Goal: Task Accomplishment & Management: Manage account settings

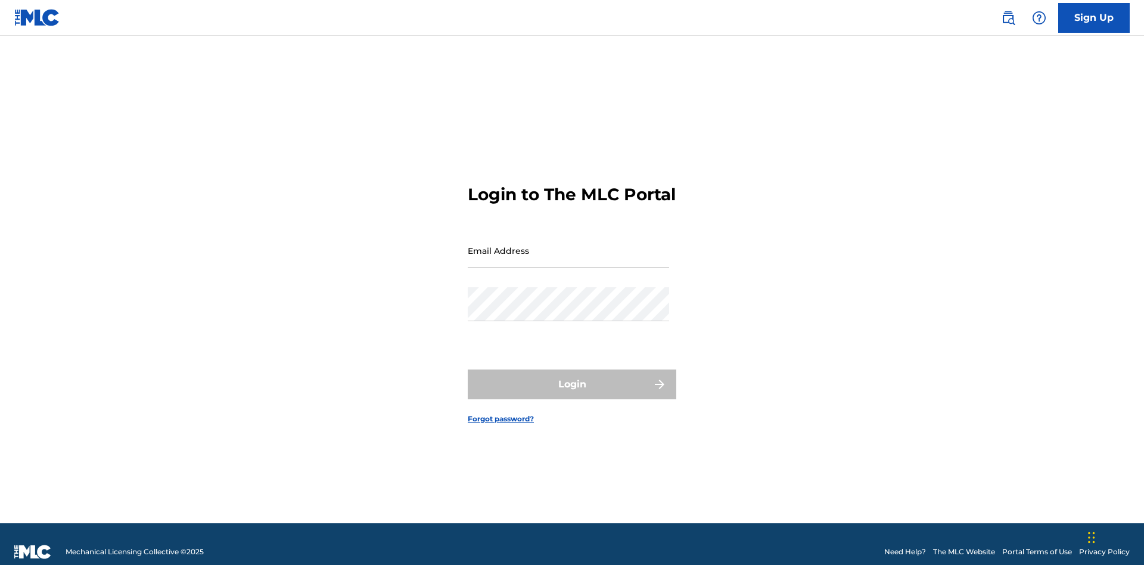
scroll to position [15, 0]
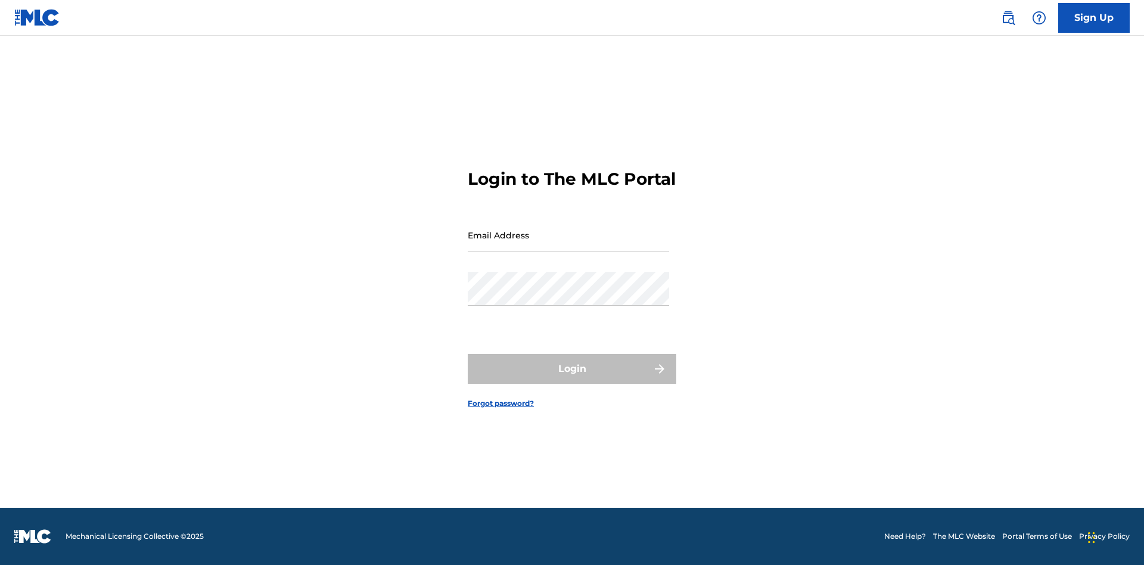
click at [501, 409] on link "Forgot password?" at bounding box center [501, 403] width 66 height 11
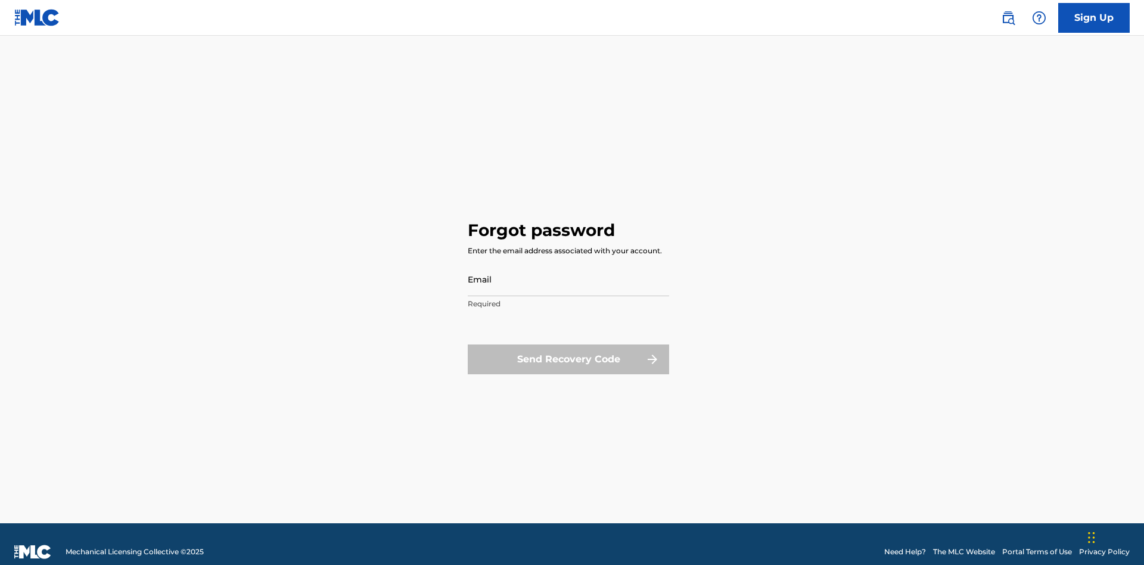
scroll to position [15, 0]
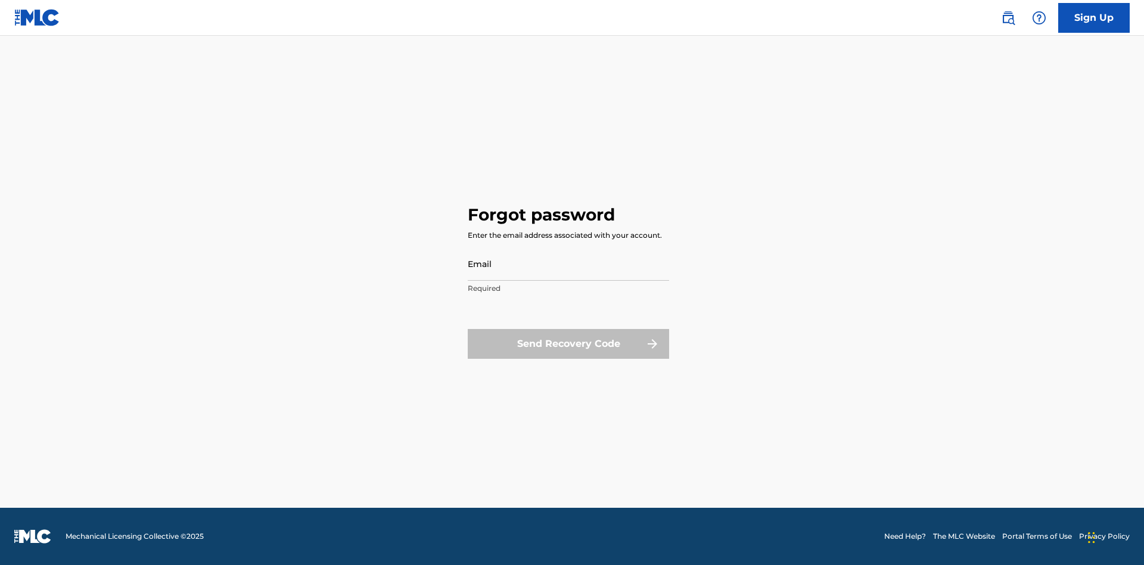
click at [568, 263] on input "Email" at bounding box center [568, 264] width 201 height 34
type input "[EMAIL_ADDRESS][DOMAIN_NAME]"
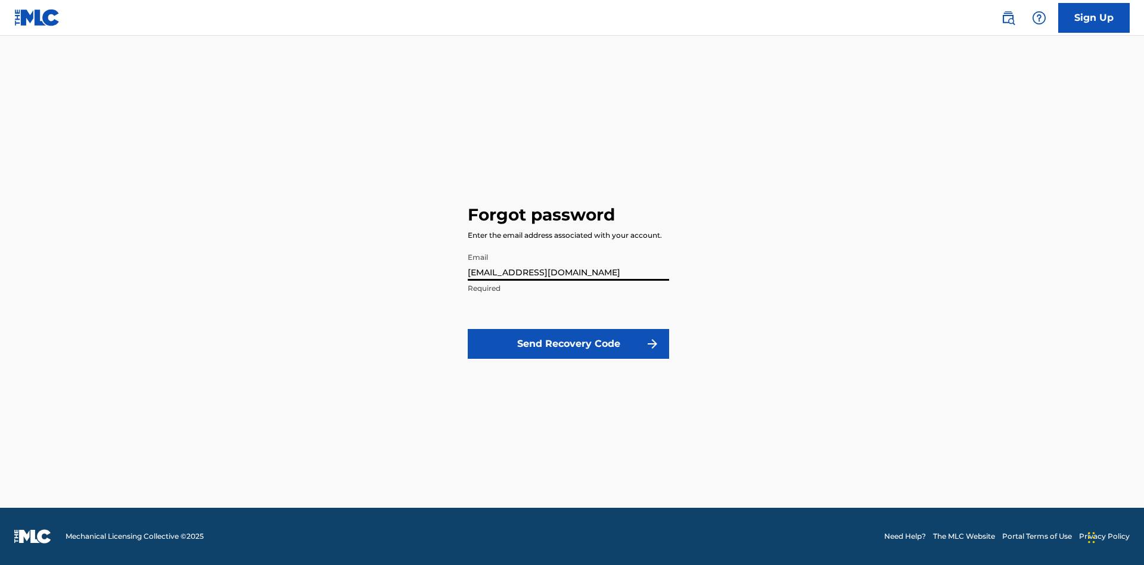
scroll to position [0, 30]
click at [568, 343] on button "Send Recovery Code" at bounding box center [568, 344] width 201 height 30
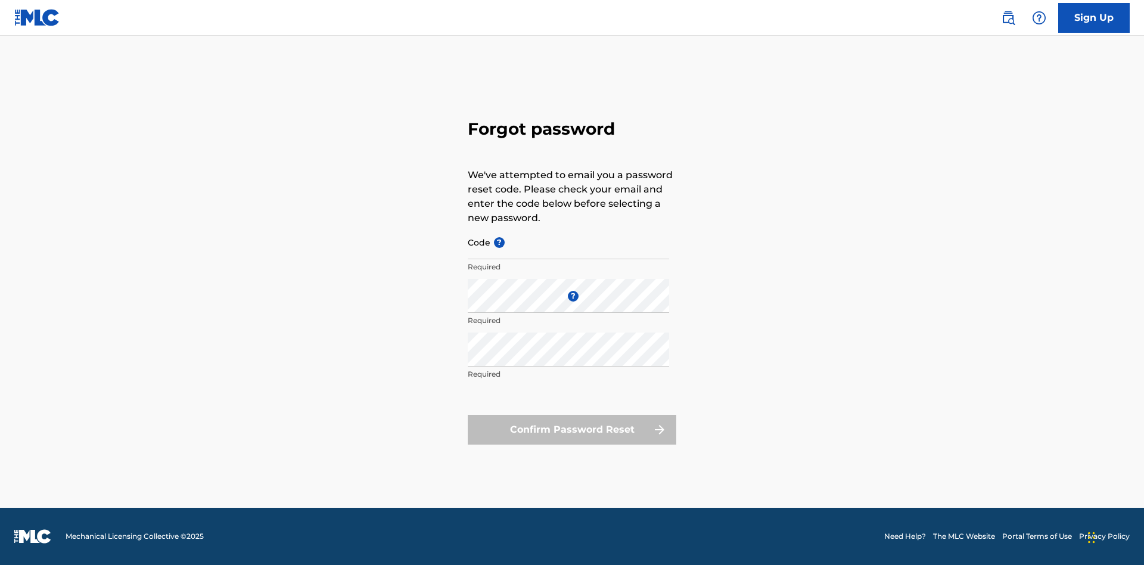
click at [568, 242] on input "Code ?" at bounding box center [568, 242] width 201 height 34
type input "FP_328e3a89459bed188a078cbe8873"
